Goal: Information Seeking & Learning: Check status

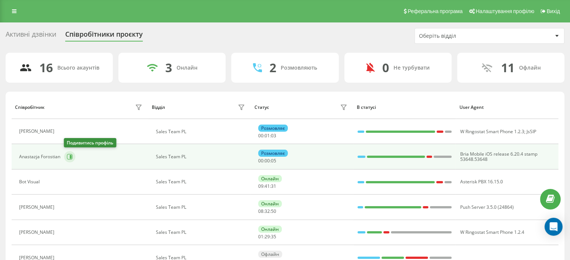
click at [71, 159] on icon at bounding box center [70, 157] width 6 height 6
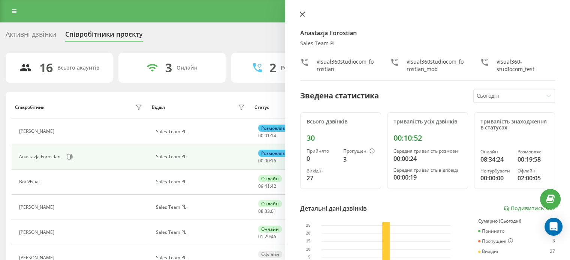
click at [303, 18] on button at bounding box center [303, 14] width 10 height 7
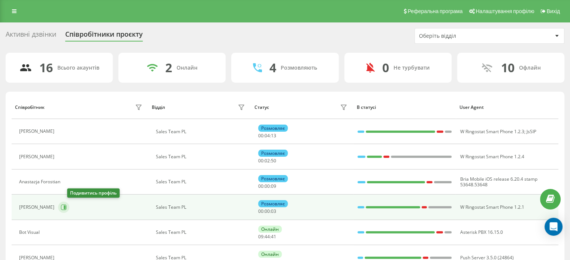
click at [67, 209] on icon at bounding box center [64, 208] width 6 height 6
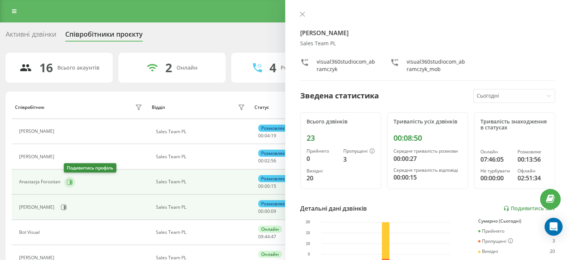
click at [69, 182] on icon at bounding box center [70, 182] width 6 height 6
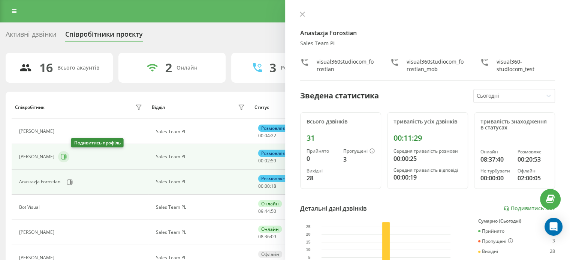
click at [67, 158] on icon at bounding box center [64, 157] width 6 height 6
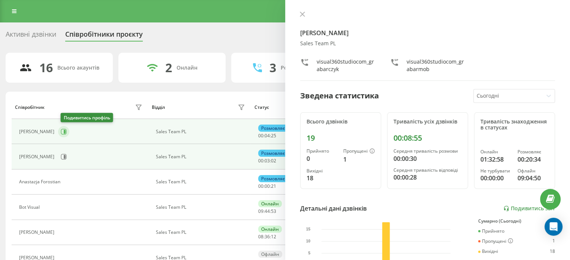
click at [69, 129] on button at bounding box center [63, 131] width 11 height 11
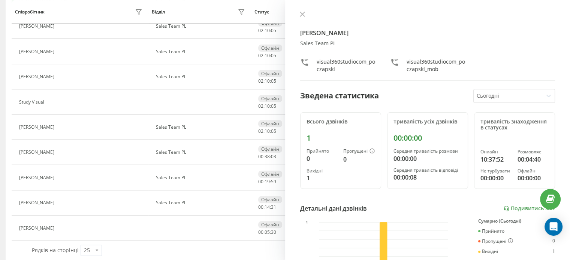
scroll to position [289, 0]
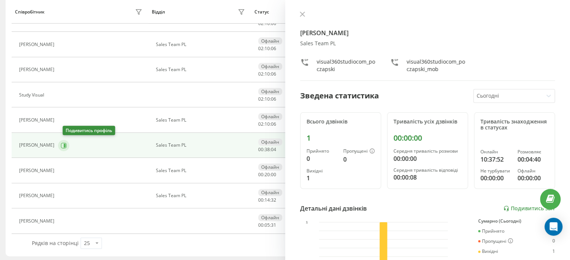
click at [67, 148] on button at bounding box center [63, 145] width 11 height 11
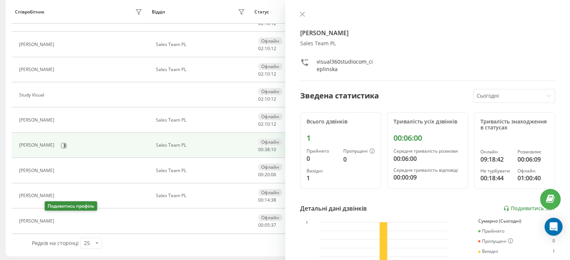
click at [60, 221] on icon at bounding box center [63, 221] width 6 height 6
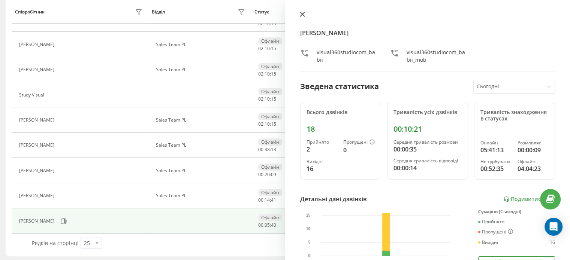
click at [301, 13] on icon at bounding box center [302, 14] width 4 height 4
